Goal: Complete application form

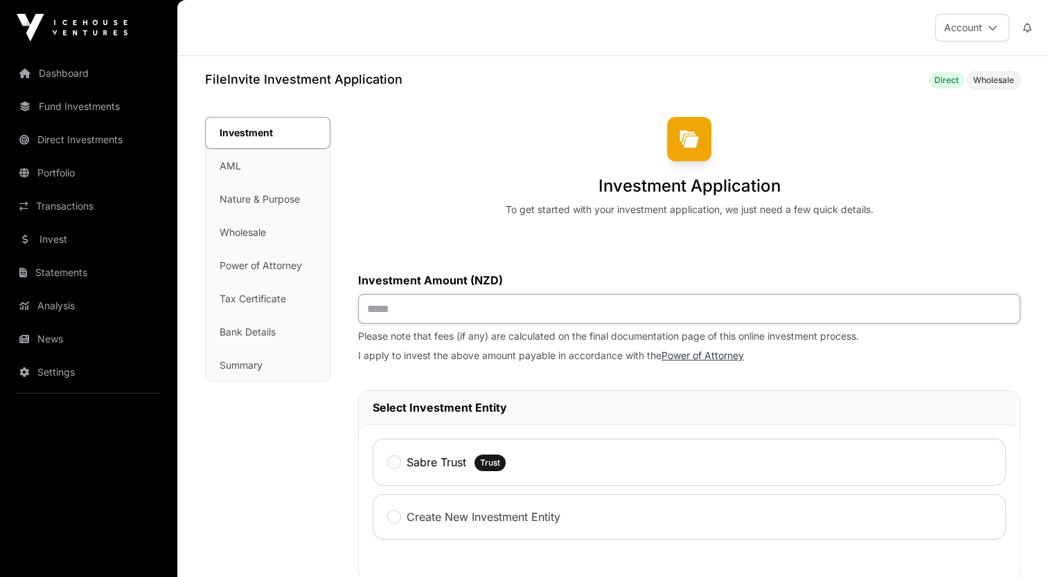
drag, startPoint x: 421, startPoint y: 314, endPoint x: 445, endPoint y: 383, distance: 72.7
click at [328, 300] on div "Investment AML Nature & Purpose Wholesale Power of Attorney Tax Certificate Ban…" at bounding box center [612, 572] width 815 height 911
type input "******"
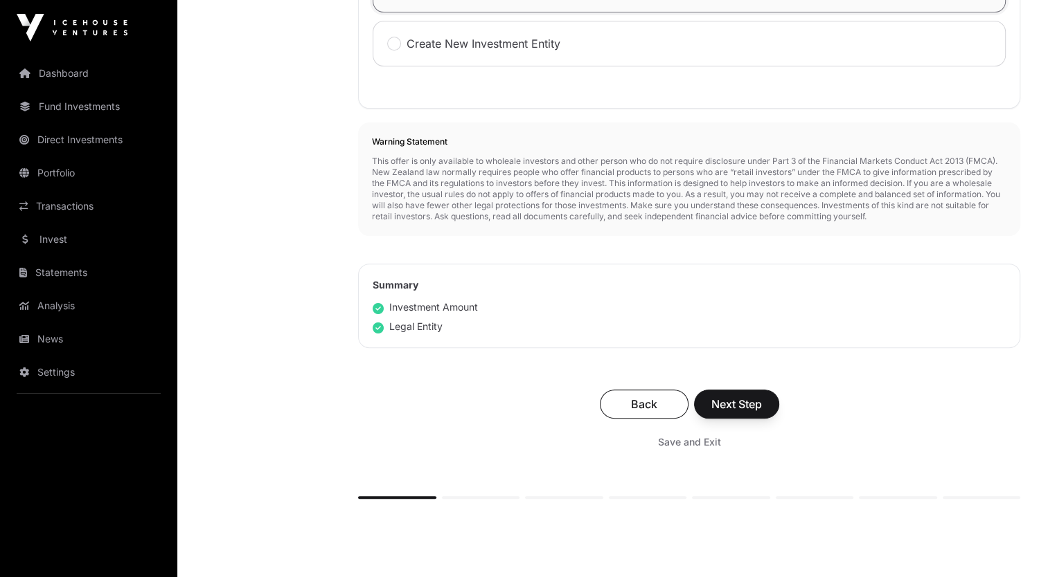
scroll to position [485, 0]
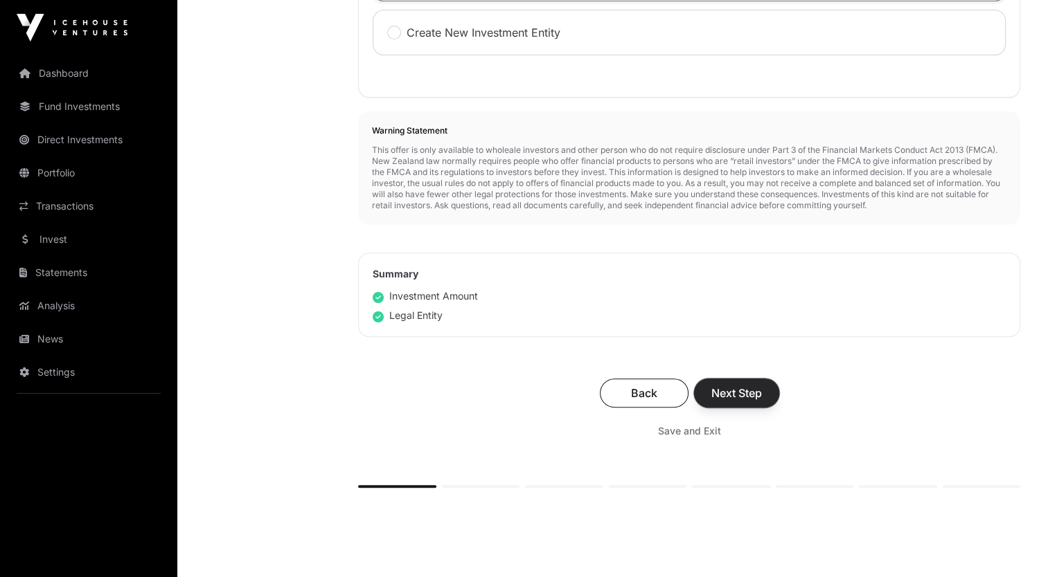
click at [756, 394] on span "Next Step" at bounding box center [736, 393] width 51 height 17
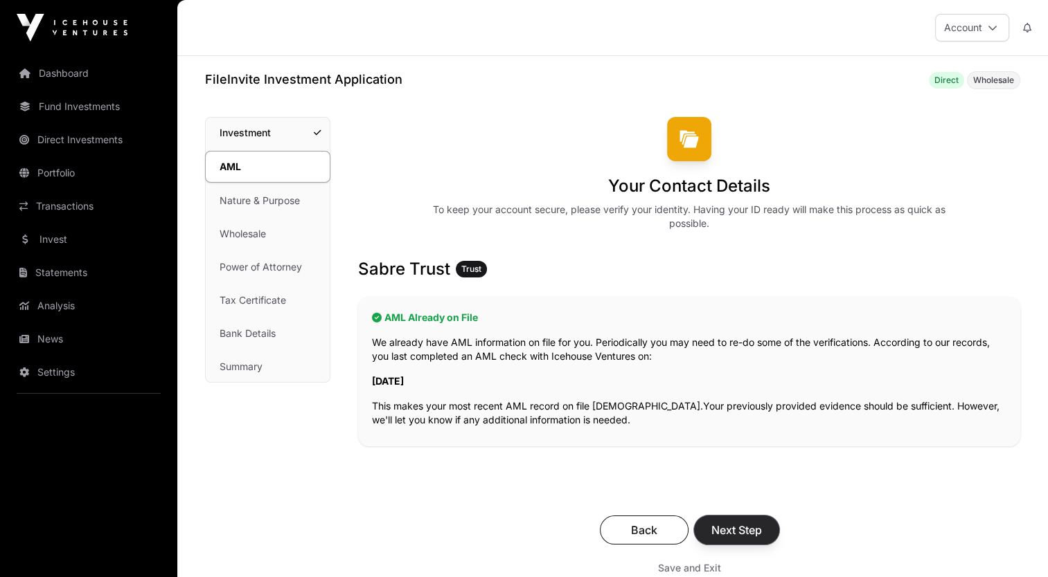
click at [739, 528] on span "Next Step" at bounding box center [736, 530] width 51 height 17
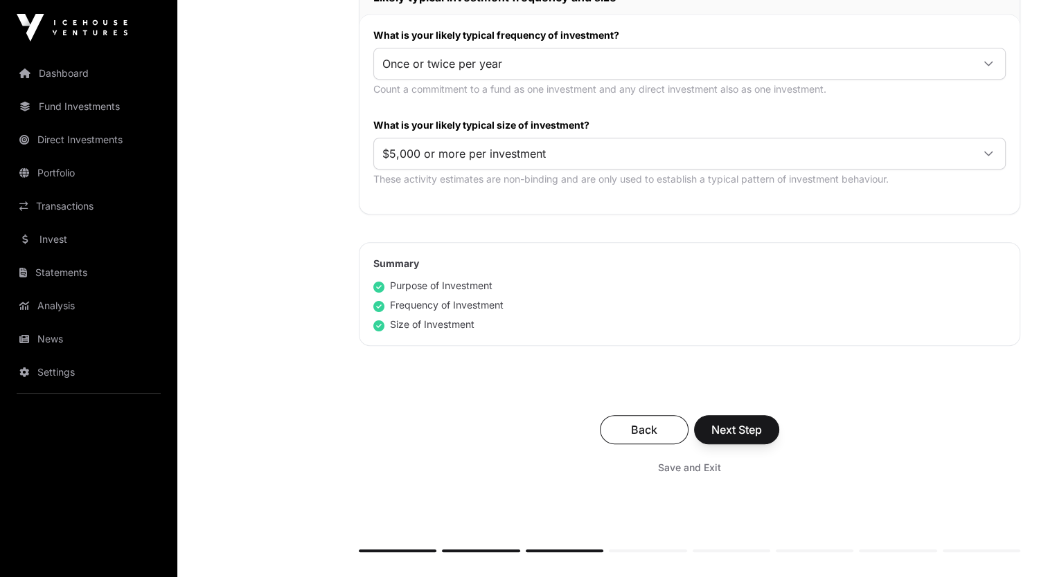
scroll to position [762, 0]
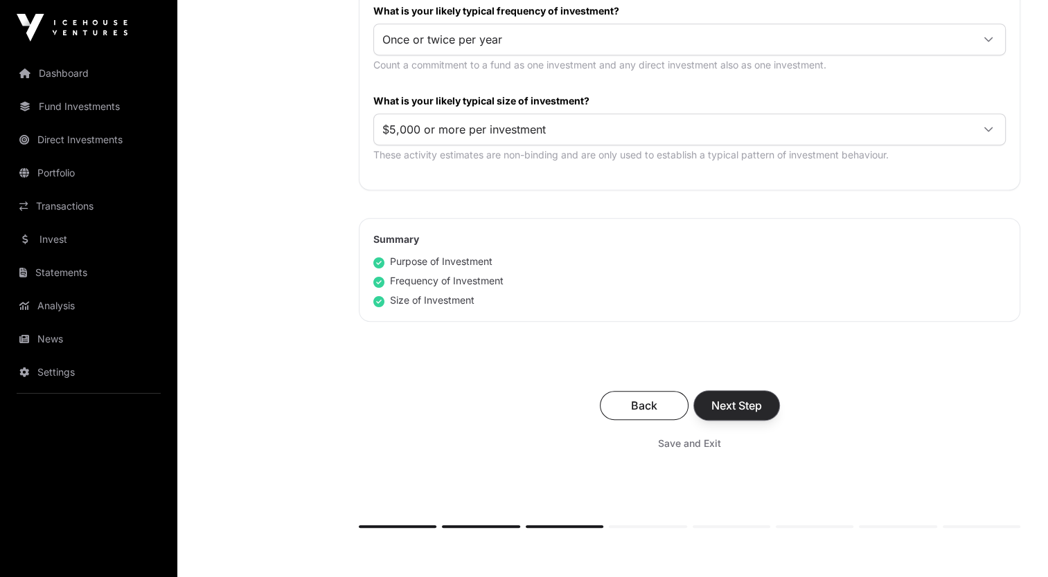
click at [742, 408] on span "Next Step" at bounding box center [736, 405] width 51 height 17
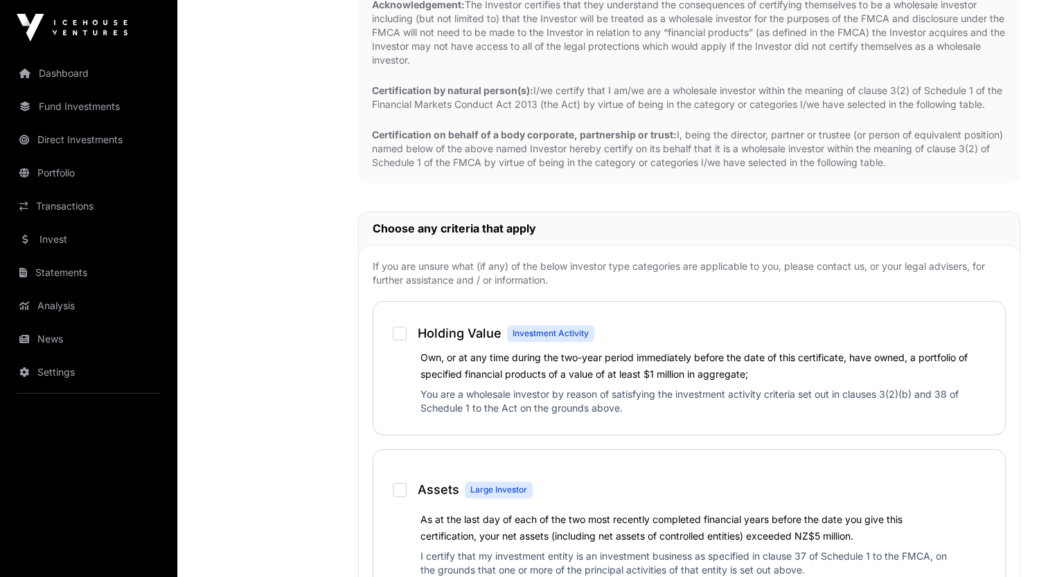
scroll to position [762, 0]
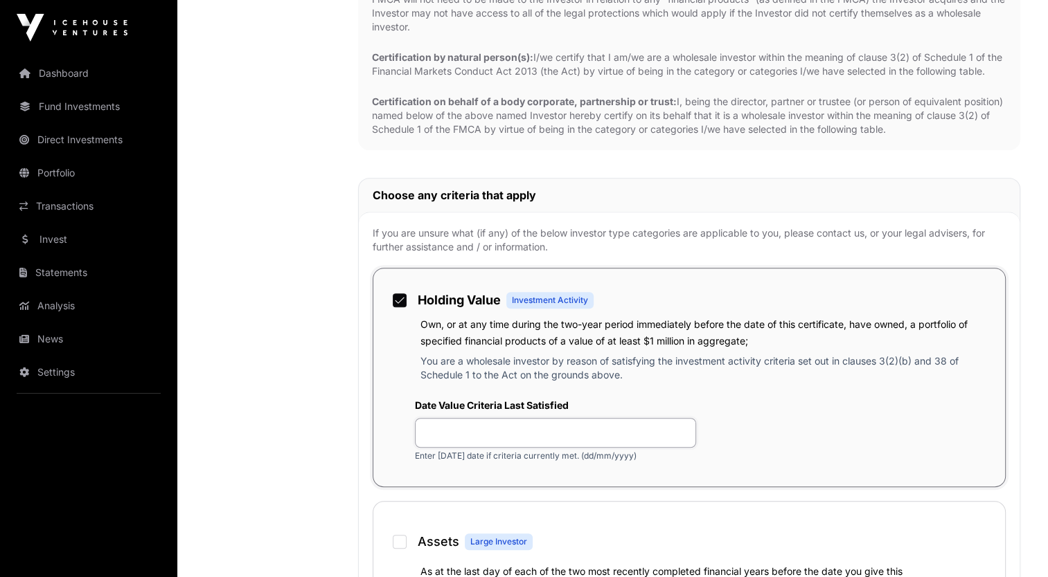
click at [469, 447] on input "text" at bounding box center [555, 433] width 281 height 30
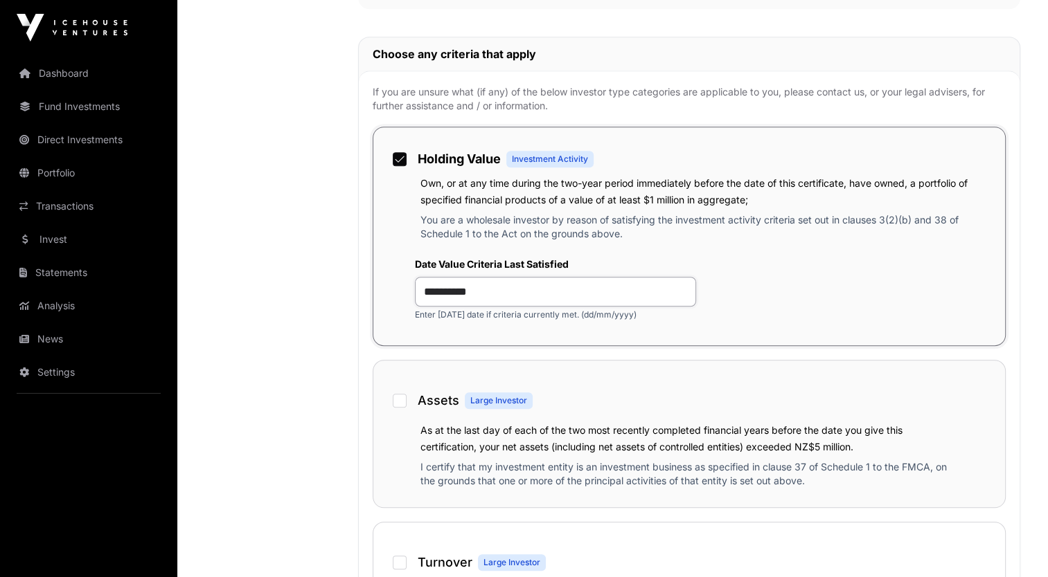
scroll to position [969, 0]
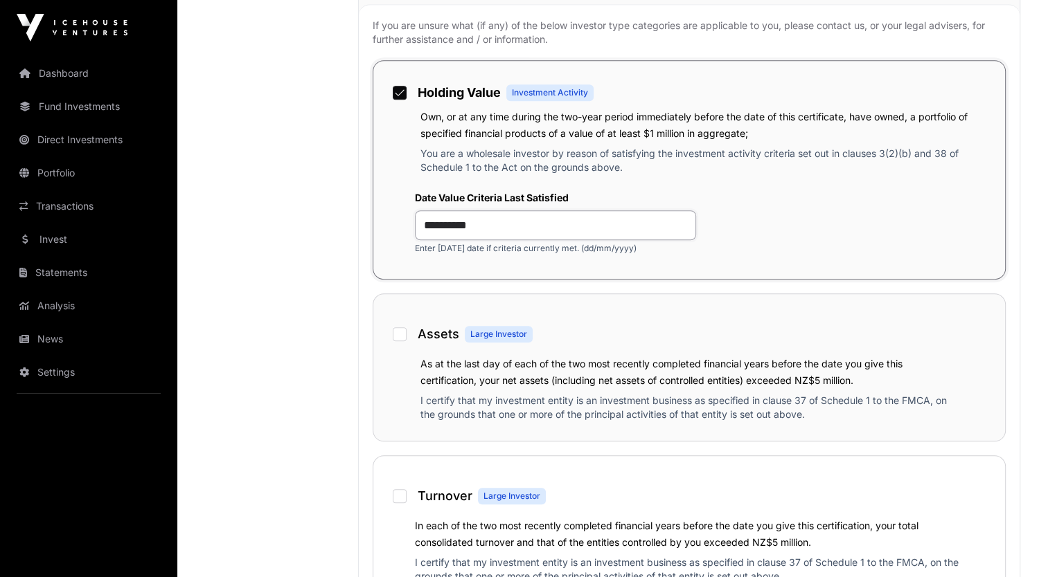
type input "**********"
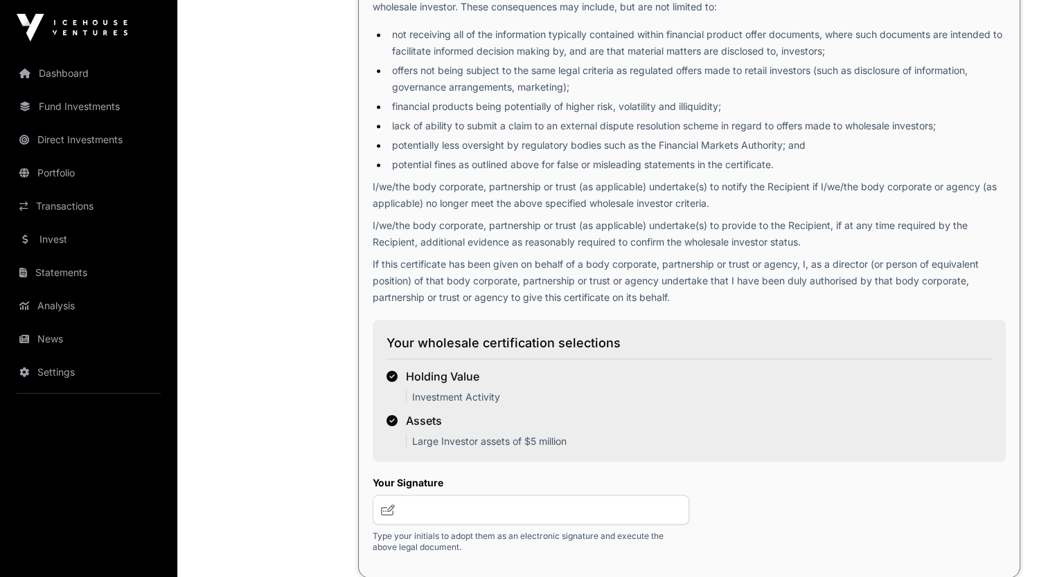
scroll to position [2354, 0]
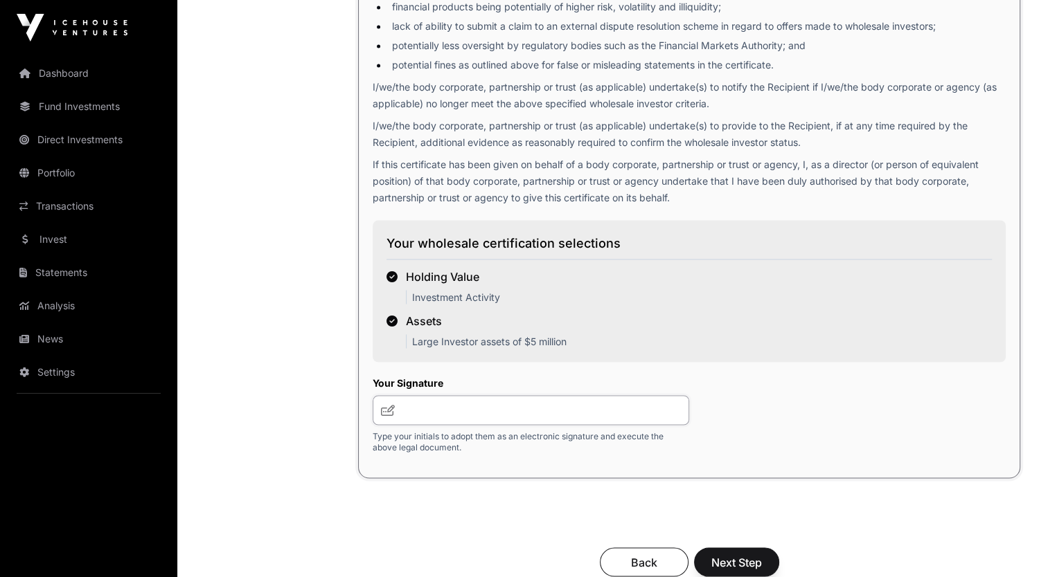
click at [435, 422] on input "text" at bounding box center [530, 410] width 316 height 30
click at [390, 415] on icon at bounding box center [388, 409] width 14 height 11
drag, startPoint x: 424, startPoint y: 417, endPoint x: 402, endPoint y: 423, distance: 23.5
click at [413, 410] on input "text" at bounding box center [530, 410] width 316 height 30
click at [385, 415] on icon at bounding box center [388, 409] width 14 height 11
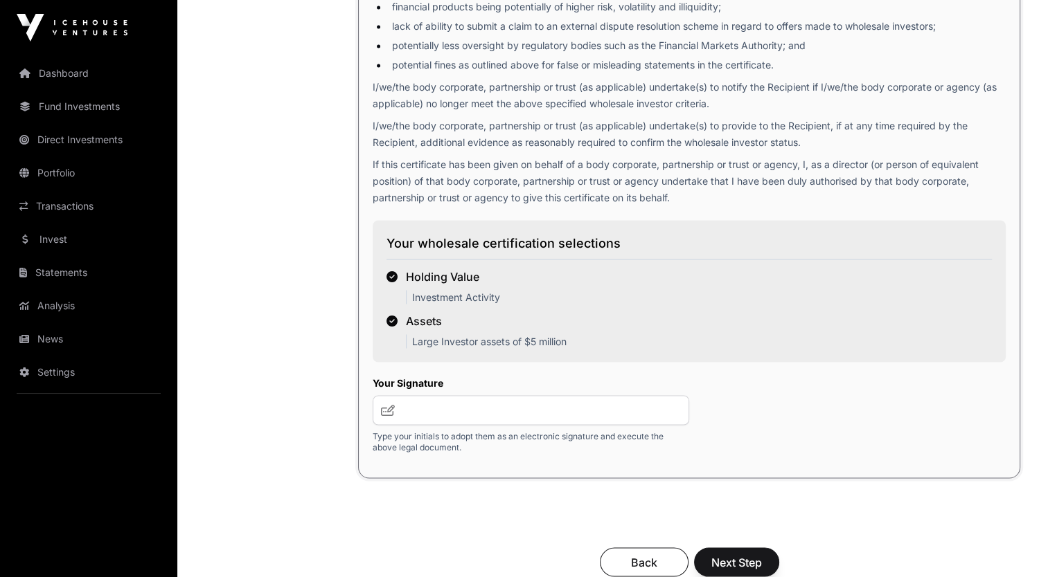
click at [385, 415] on icon at bounding box center [388, 409] width 14 height 11
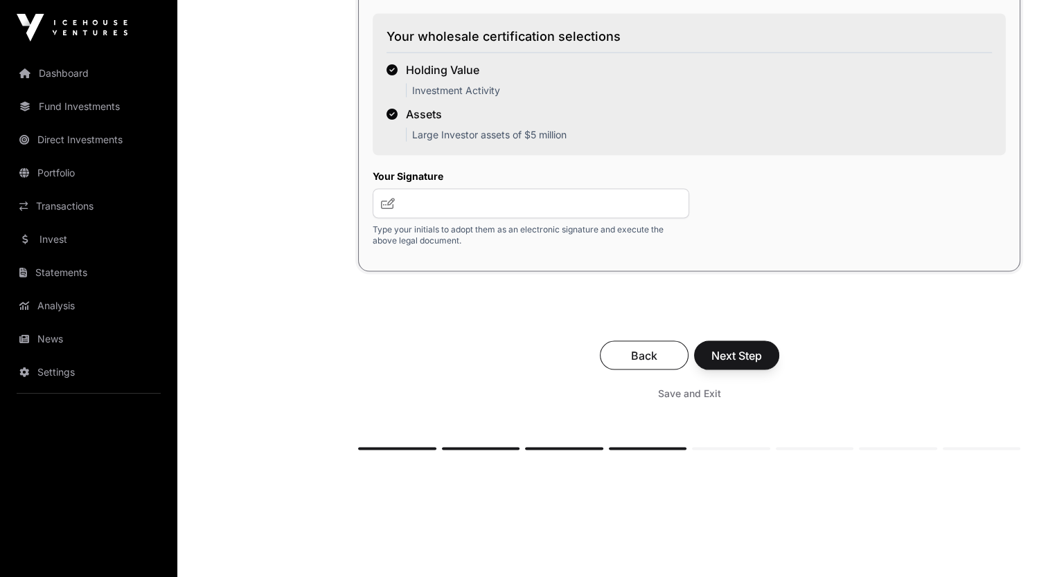
scroll to position [2562, 0]
click at [435, 211] on input "text" at bounding box center [530, 203] width 316 height 30
type input "**"
click at [753, 363] on span "Next Step" at bounding box center [736, 354] width 51 height 17
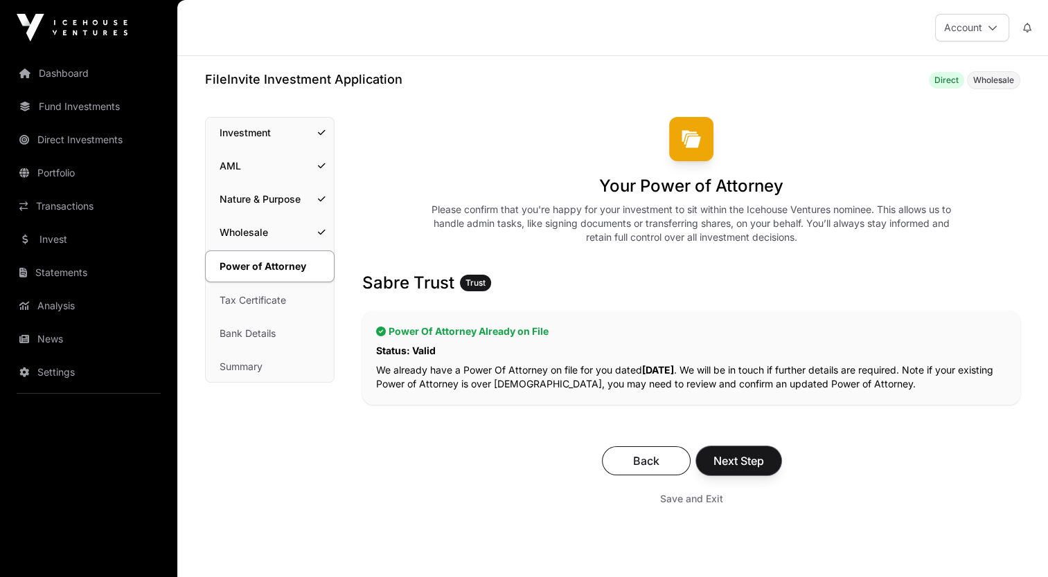
click at [739, 471] on button "Next Step" at bounding box center [738, 461] width 85 height 29
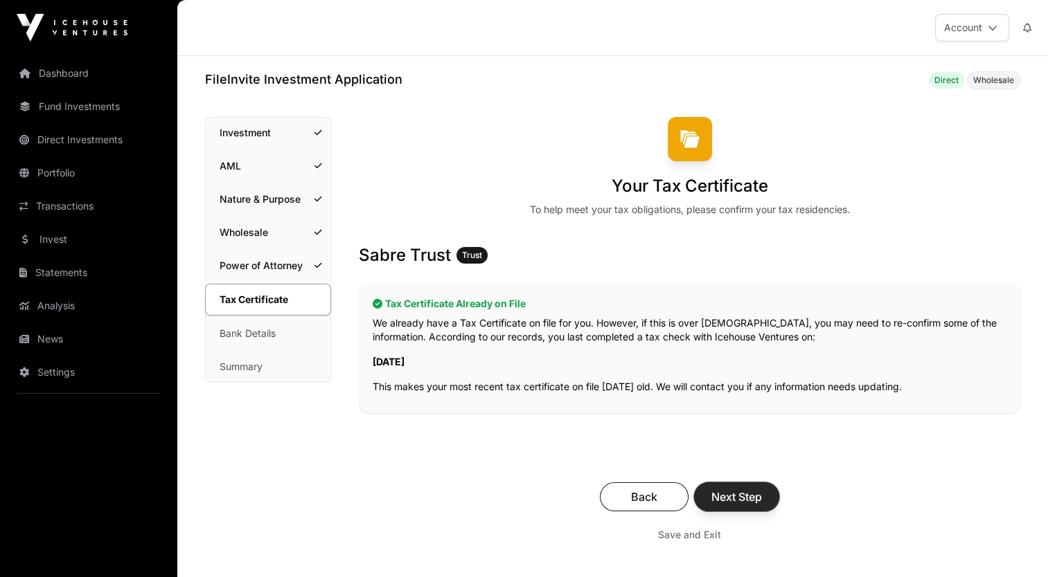
click at [751, 500] on span "Next Step" at bounding box center [736, 497] width 51 height 17
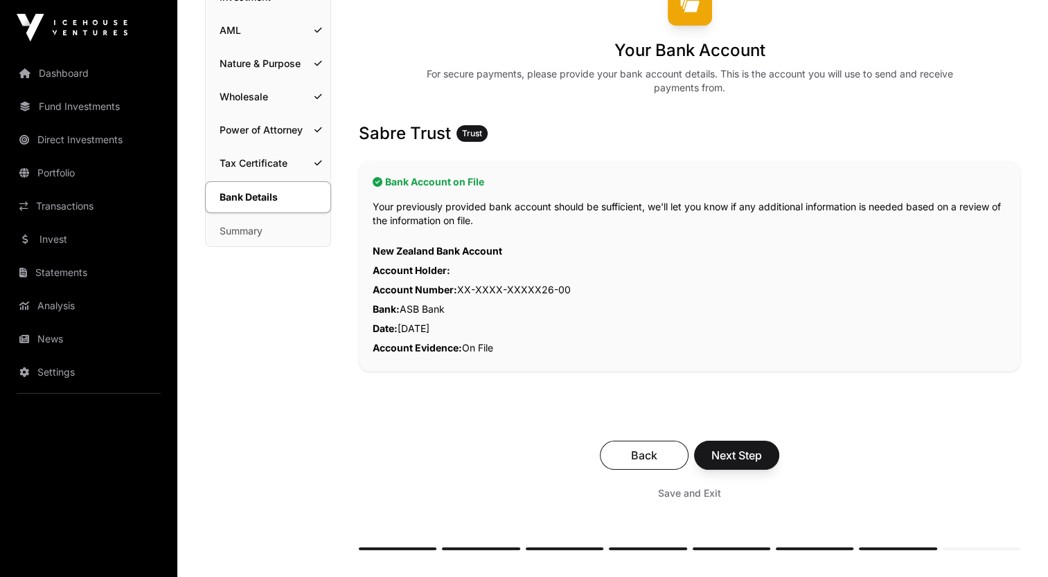
scroll to position [138, 0]
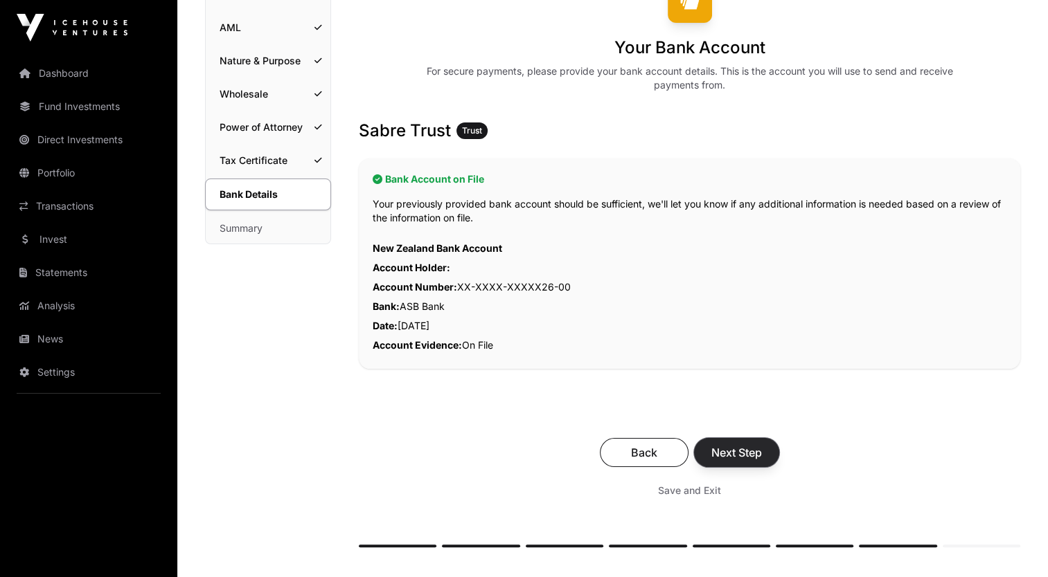
click at [746, 452] on span "Next Step" at bounding box center [736, 452] width 51 height 17
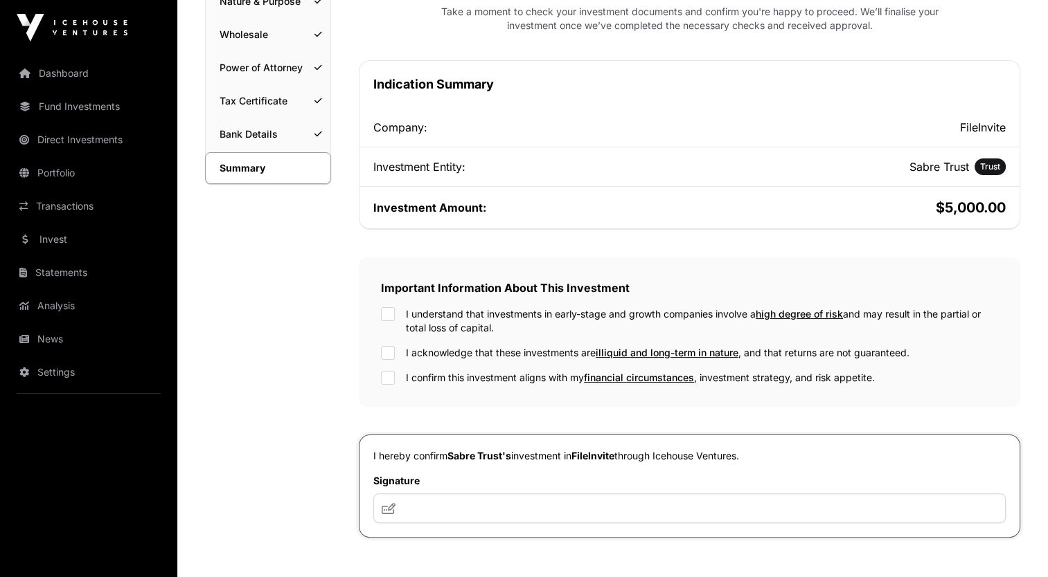
scroll to position [208, 0]
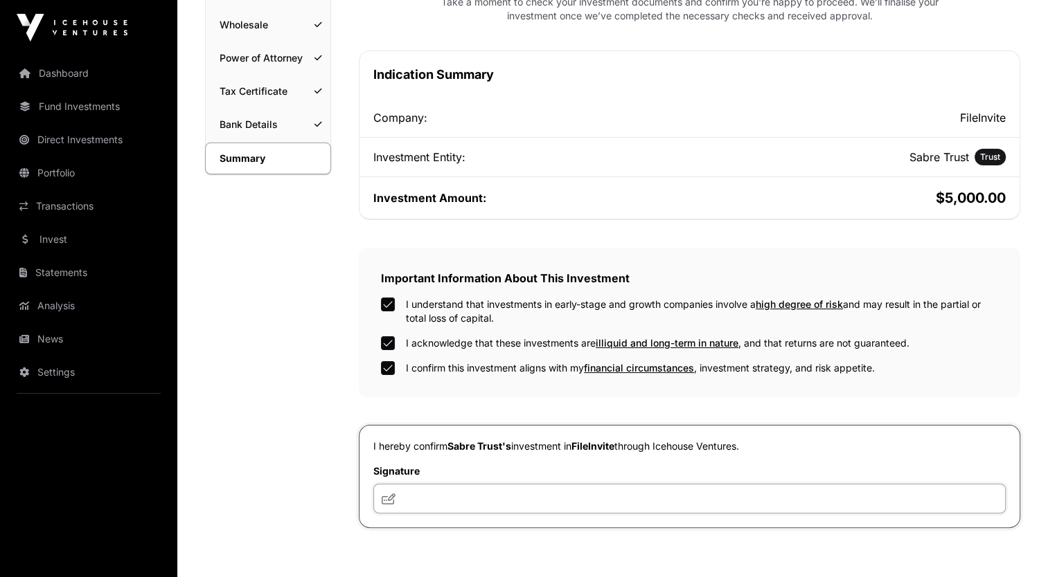
click at [426, 492] on input "text" at bounding box center [689, 499] width 632 height 30
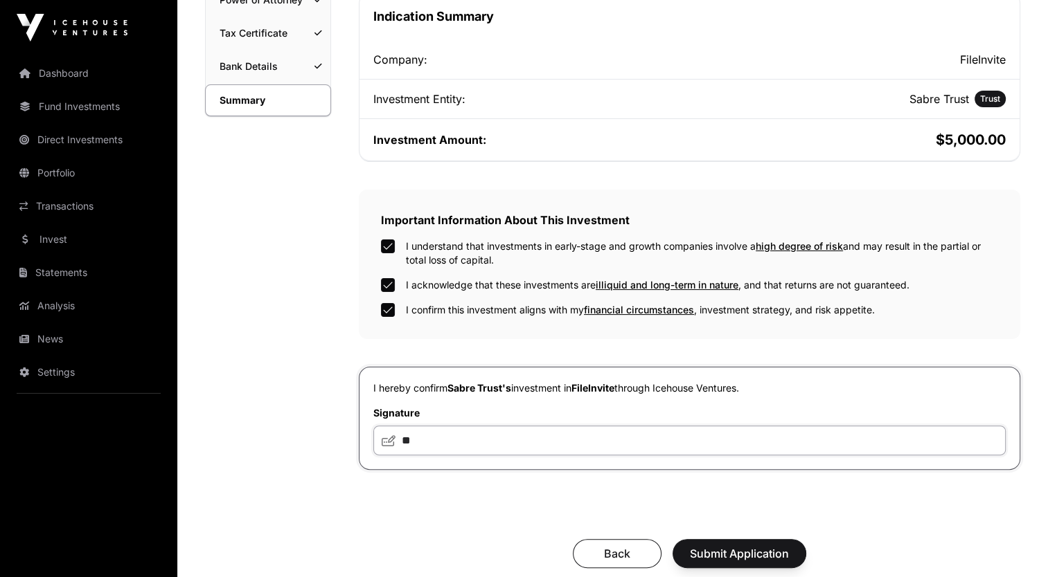
scroll to position [346, 0]
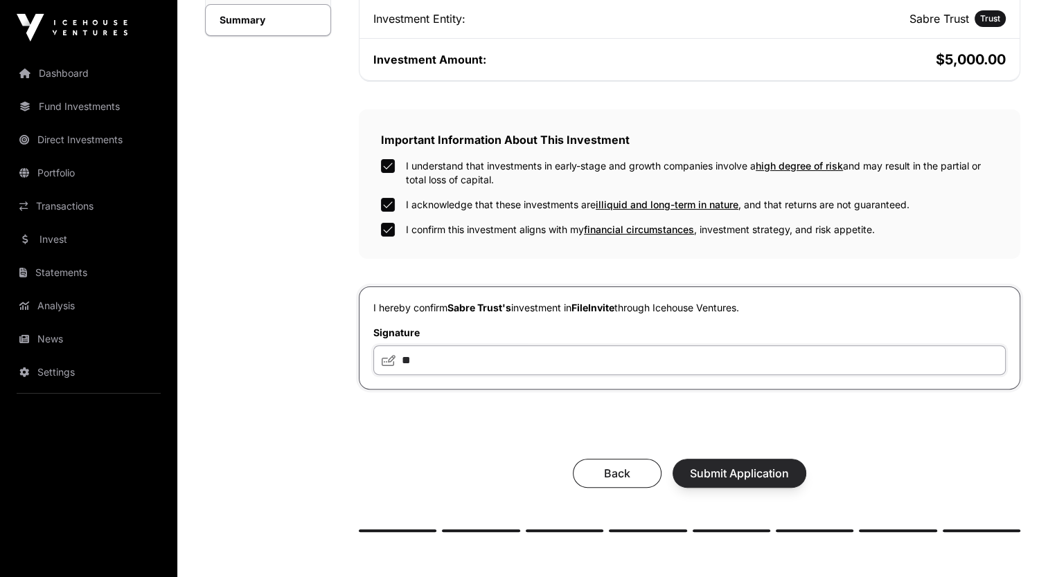
type input "**"
click at [741, 474] on span "Submit Application" at bounding box center [739, 473] width 99 height 17
